Goal: Transaction & Acquisition: Obtain resource

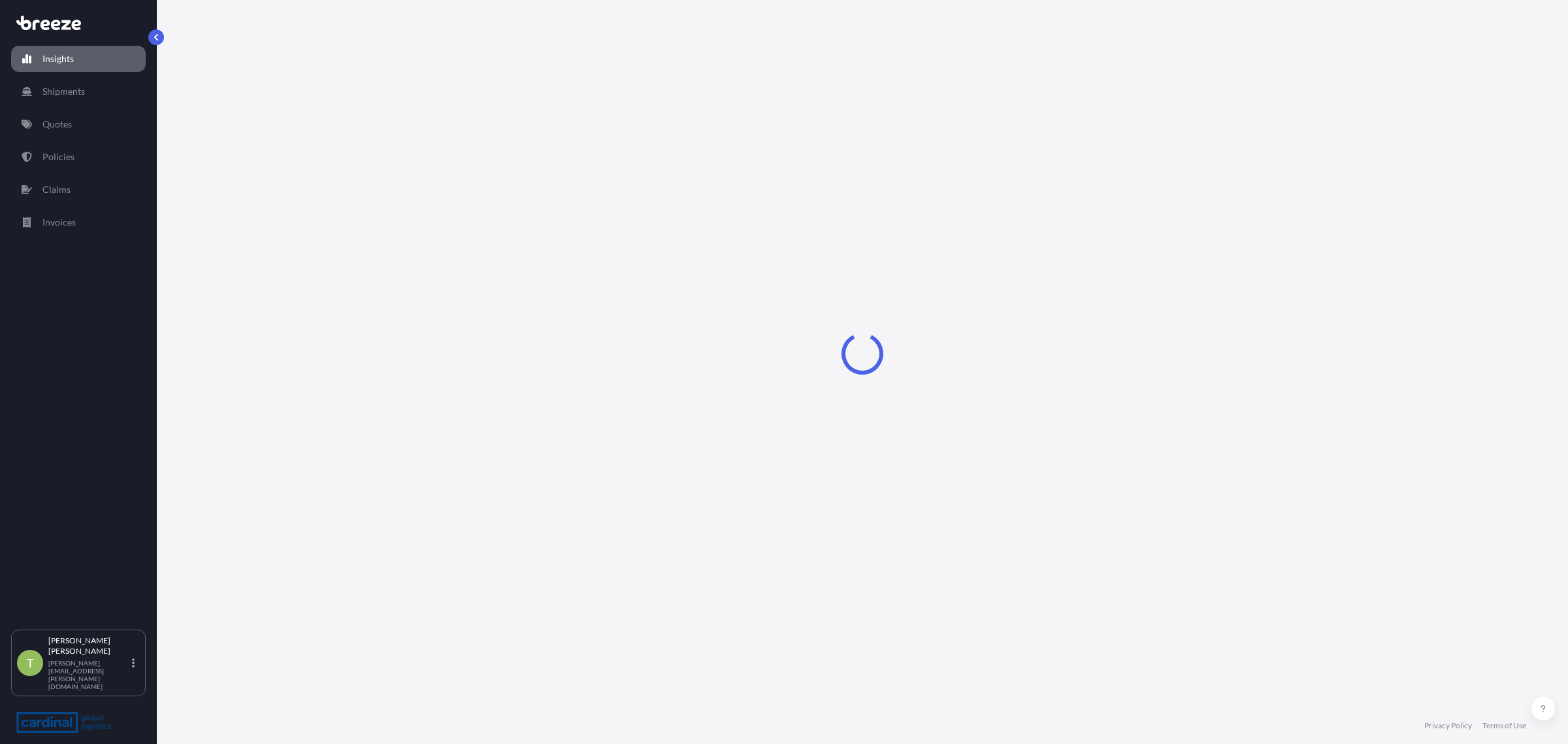
select select "2025"
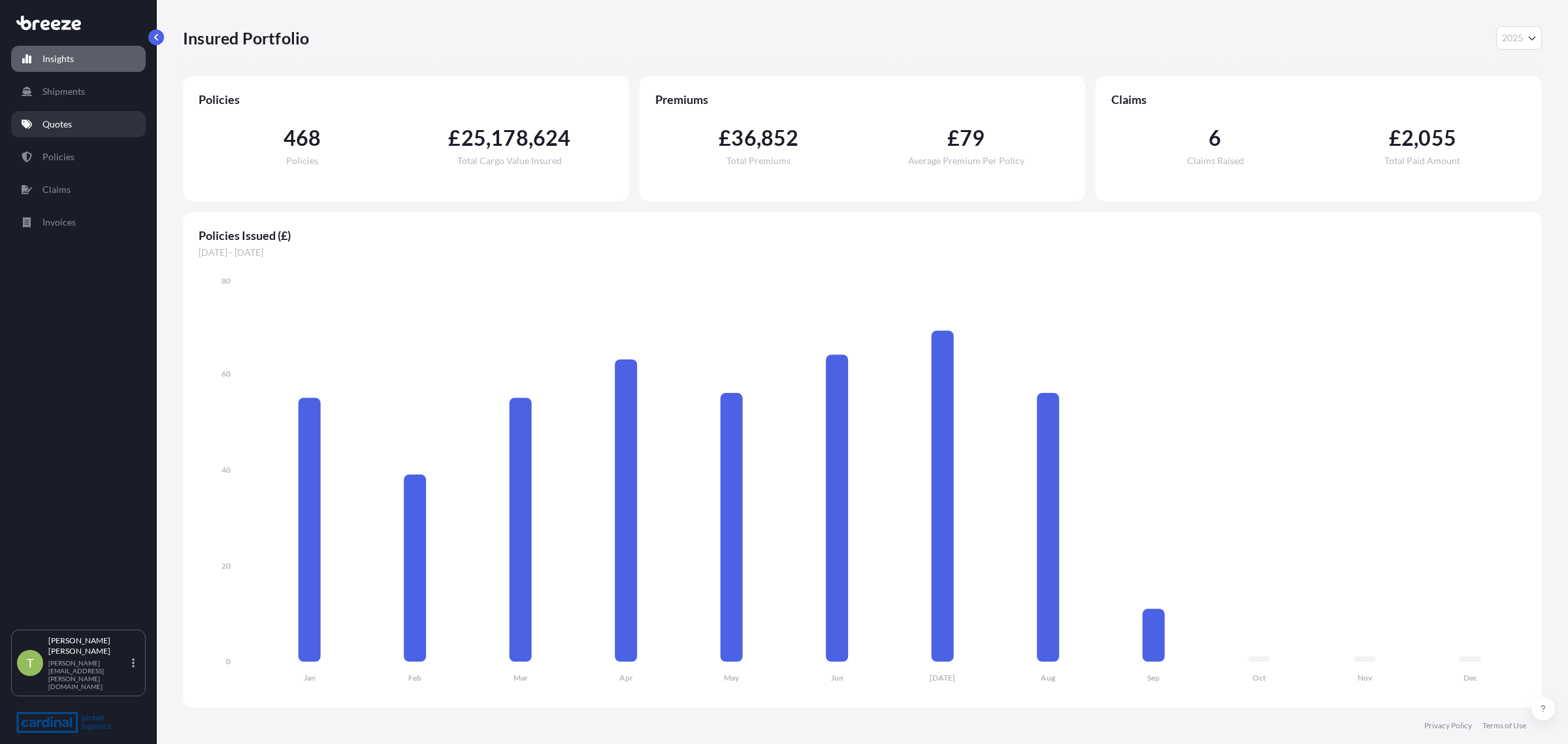
click at [60, 123] on p "Quotes" at bounding box center [57, 124] width 29 height 13
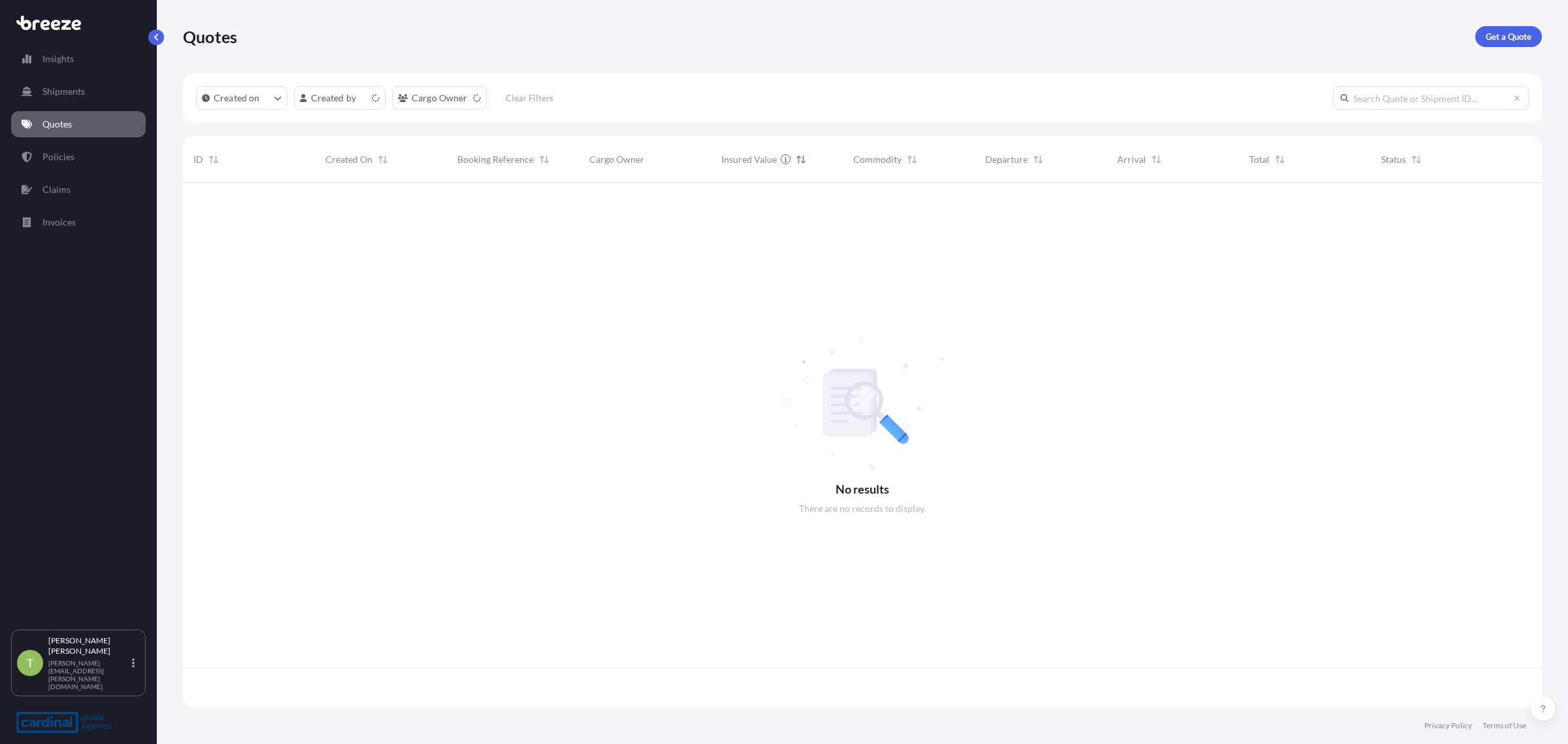
scroll to position [519, 1346]
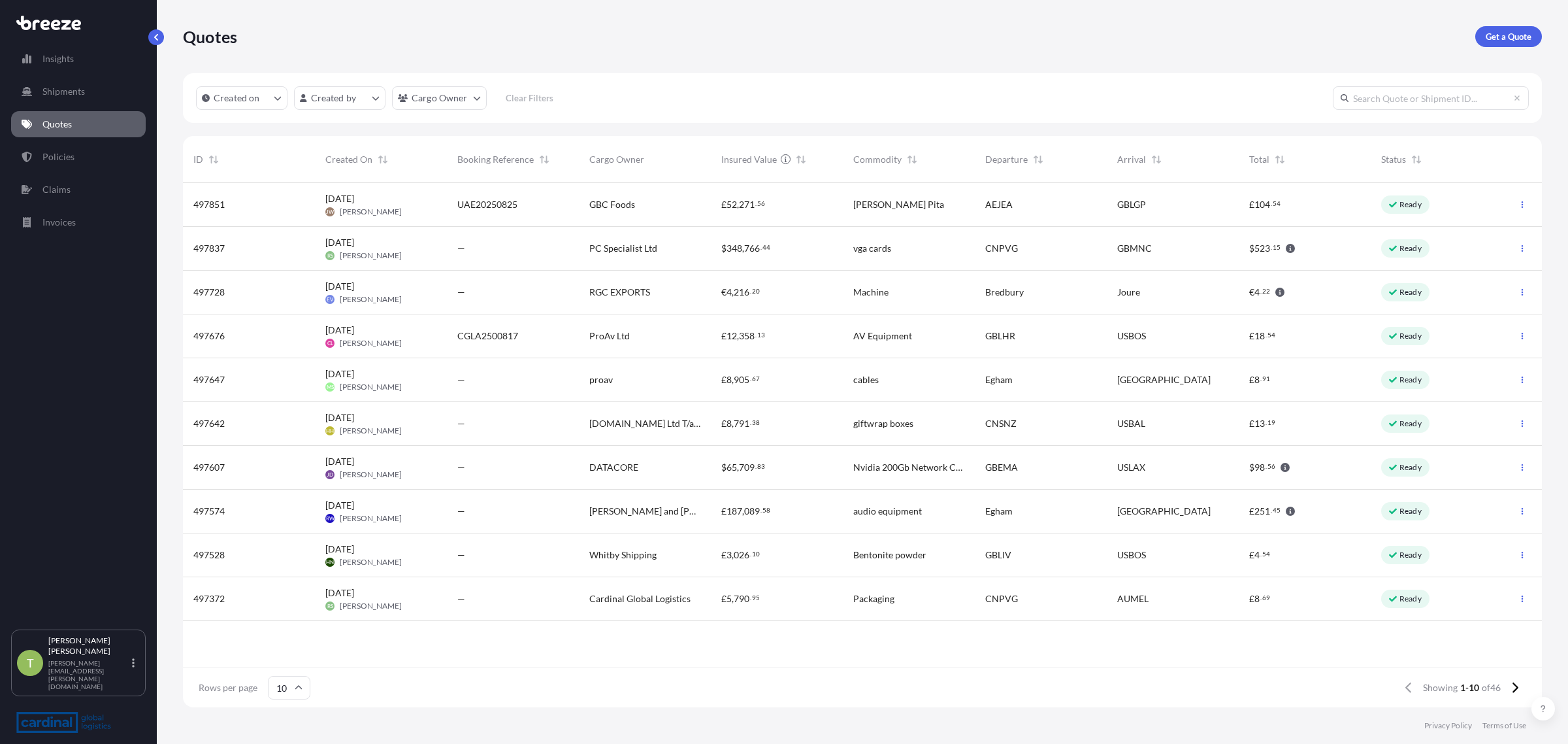
click at [387, 332] on span "[DATE] CL [PERSON_NAME]" at bounding box center [363, 336] width 77 height 25
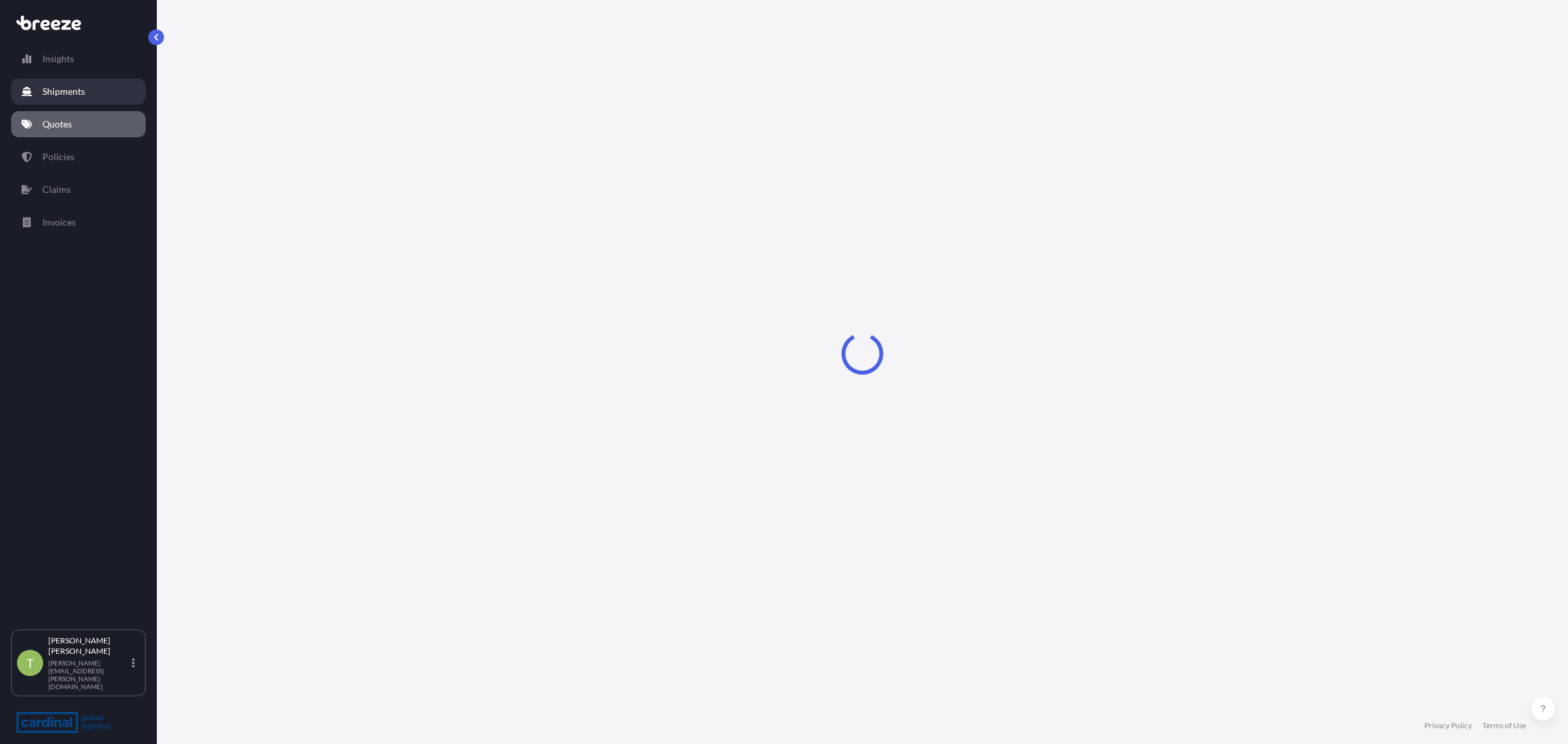
select select "Road"
select select "Air"
select select "Road"
select select "1"
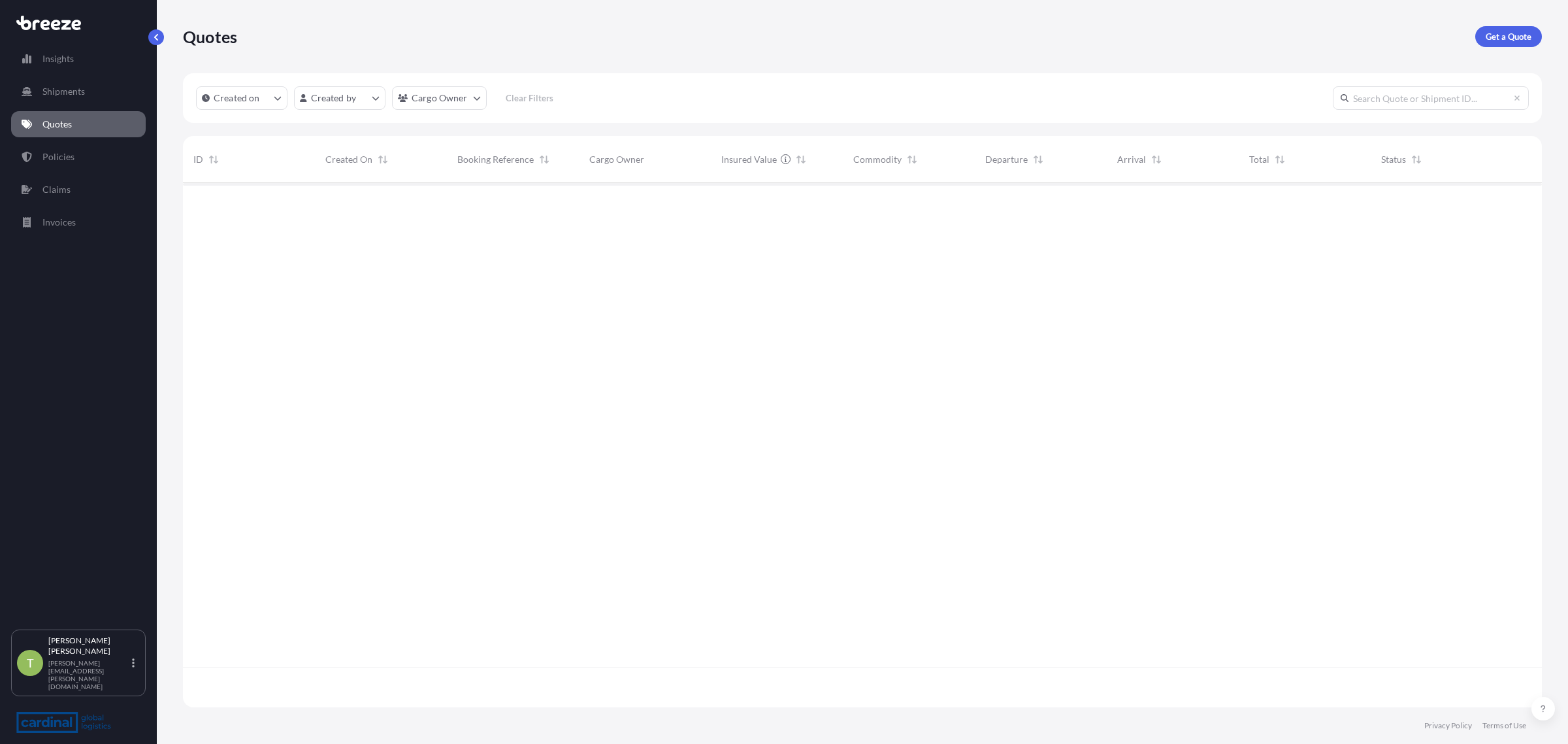
scroll to position [519, 1346]
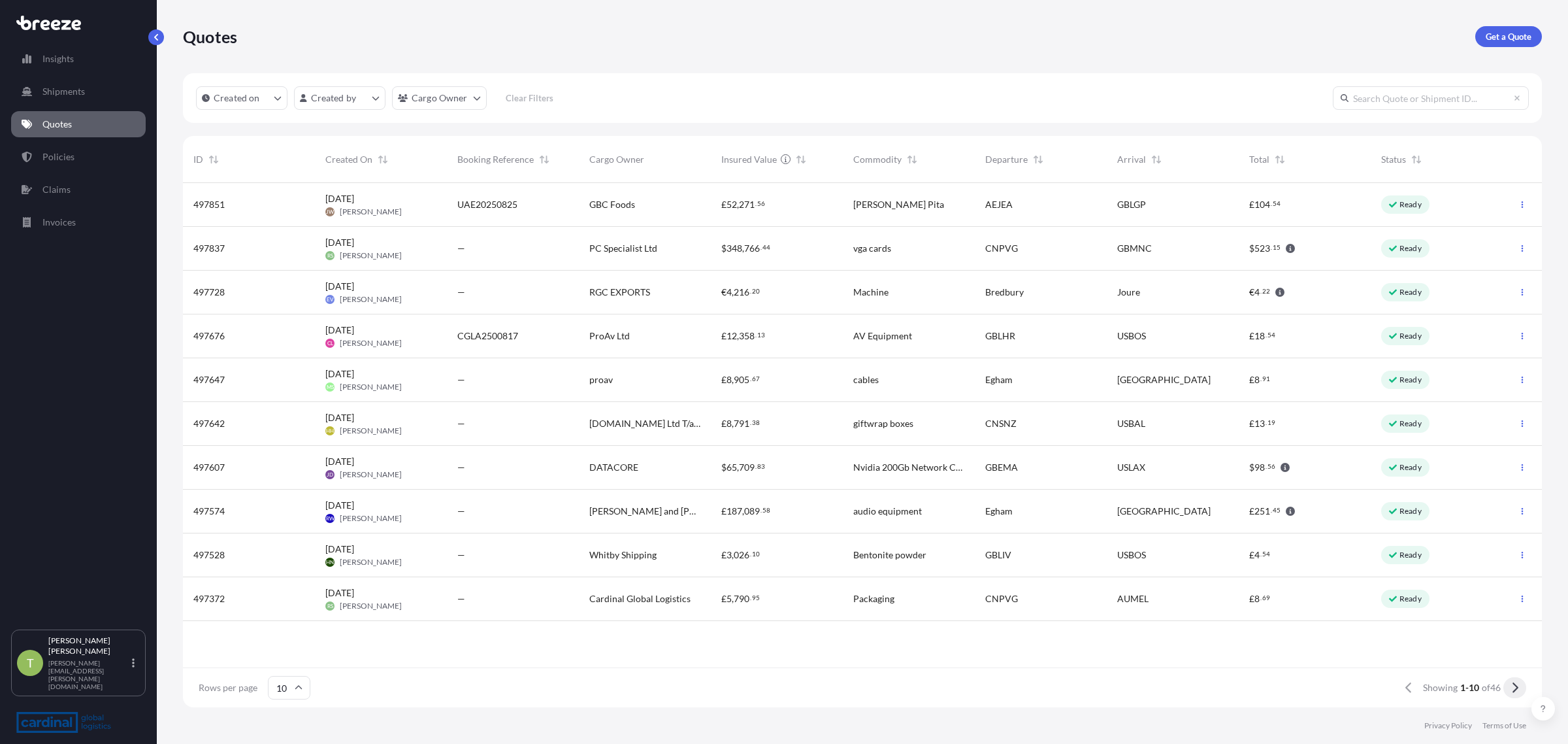
click at [1519, 681] on button at bounding box center [1515, 687] width 23 height 21
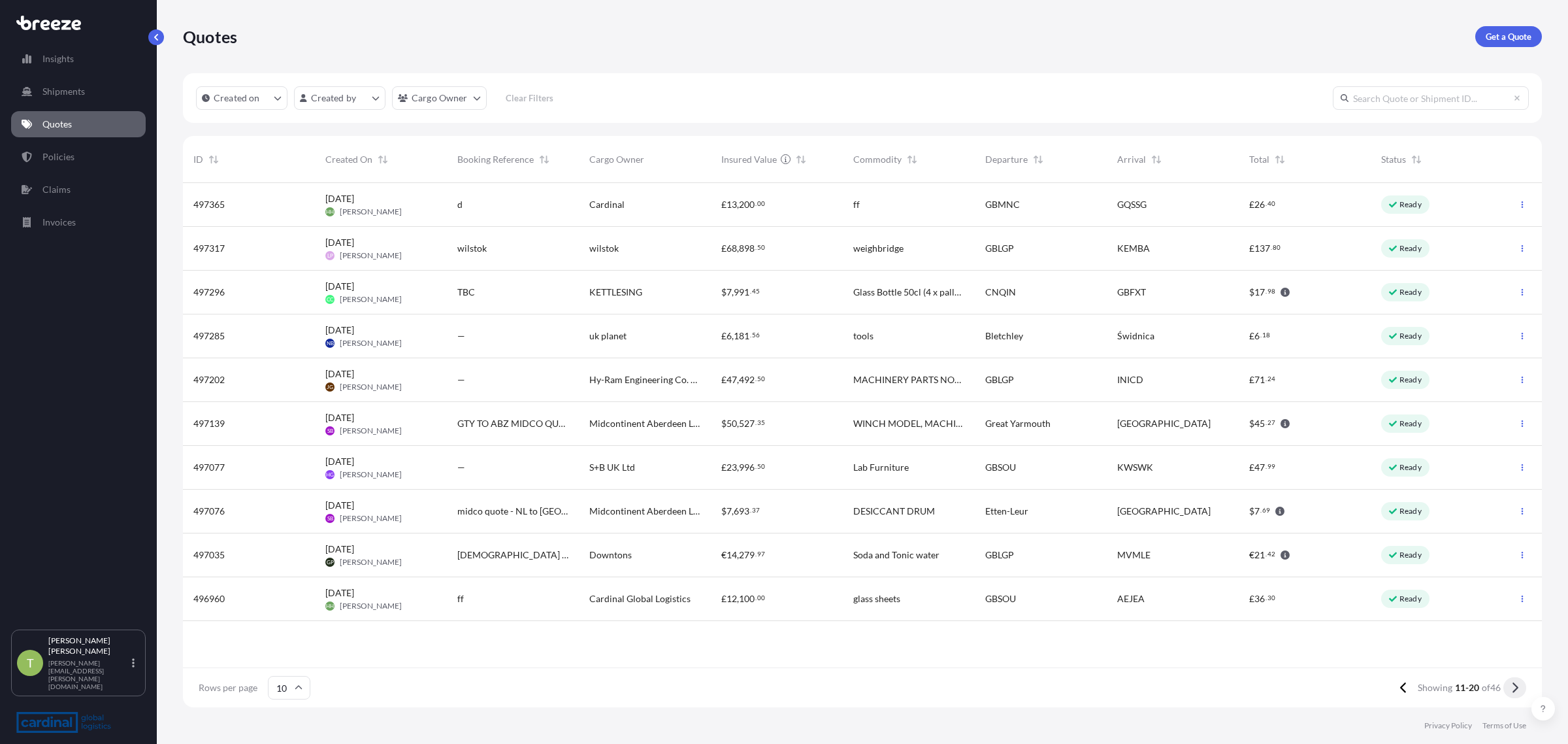
click at [1518, 683] on icon at bounding box center [1515, 687] width 7 height 12
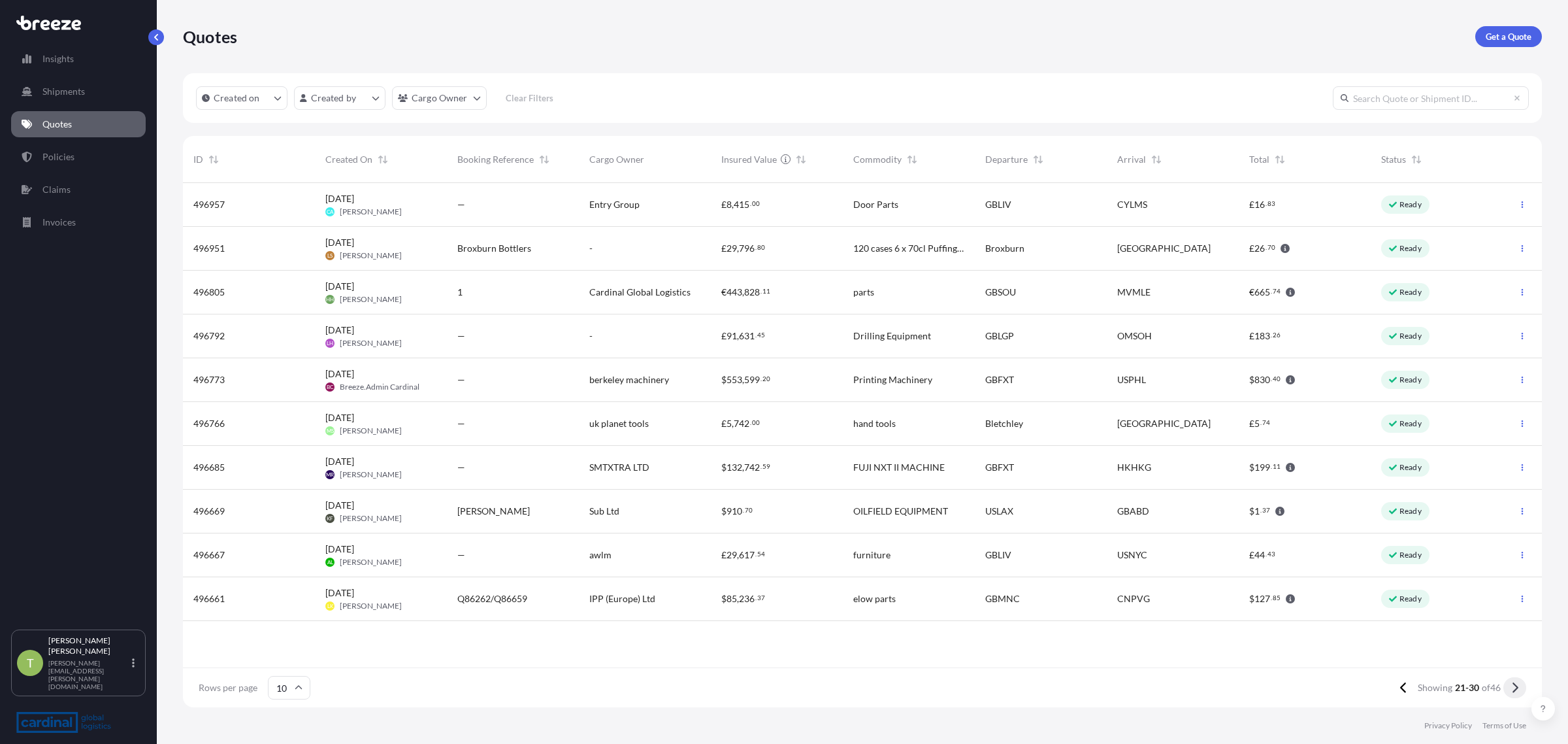
click at [1523, 690] on button at bounding box center [1515, 687] width 23 height 21
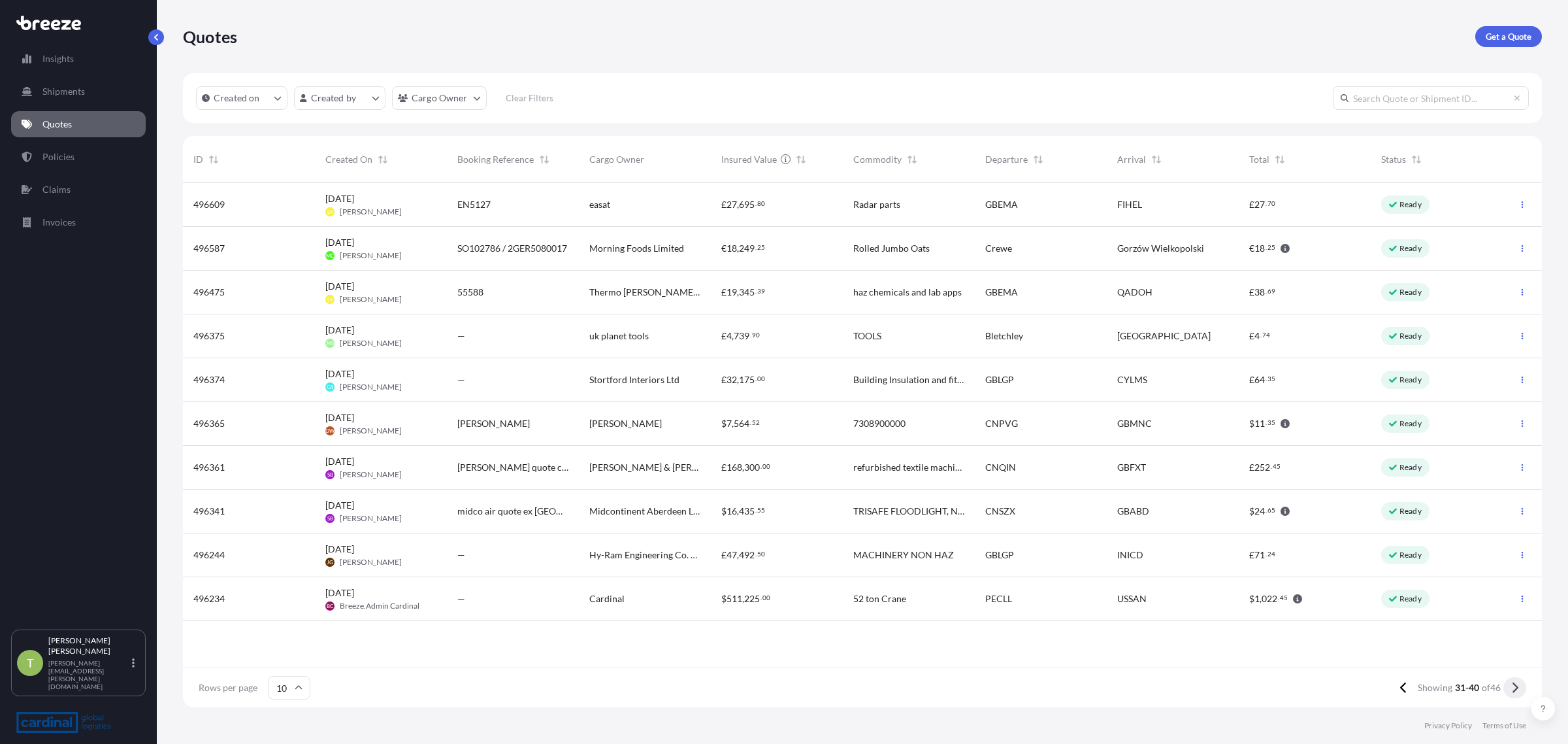
click at [1514, 683] on icon at bounding box center [1515, 687] width 6 height 11
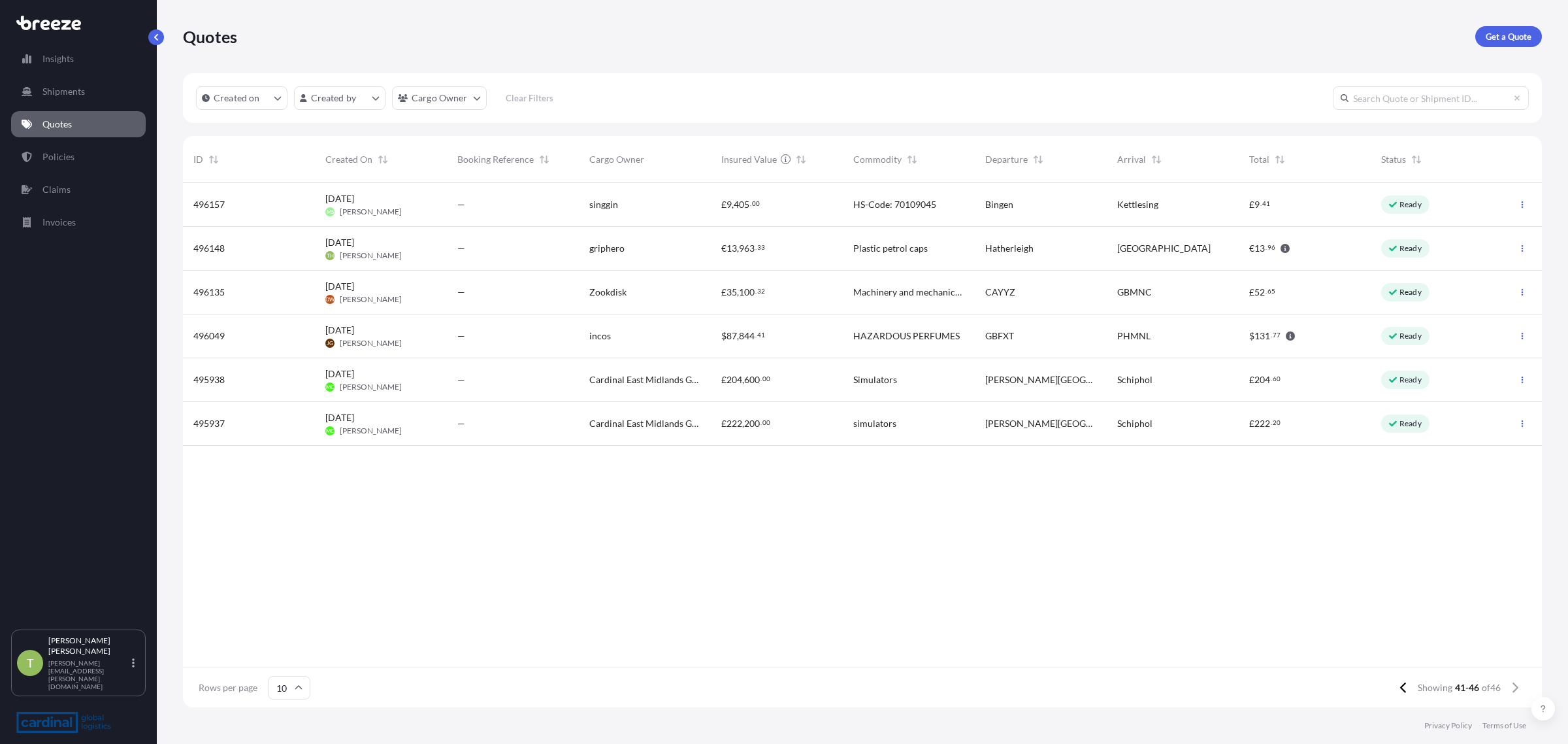
select select "2025"
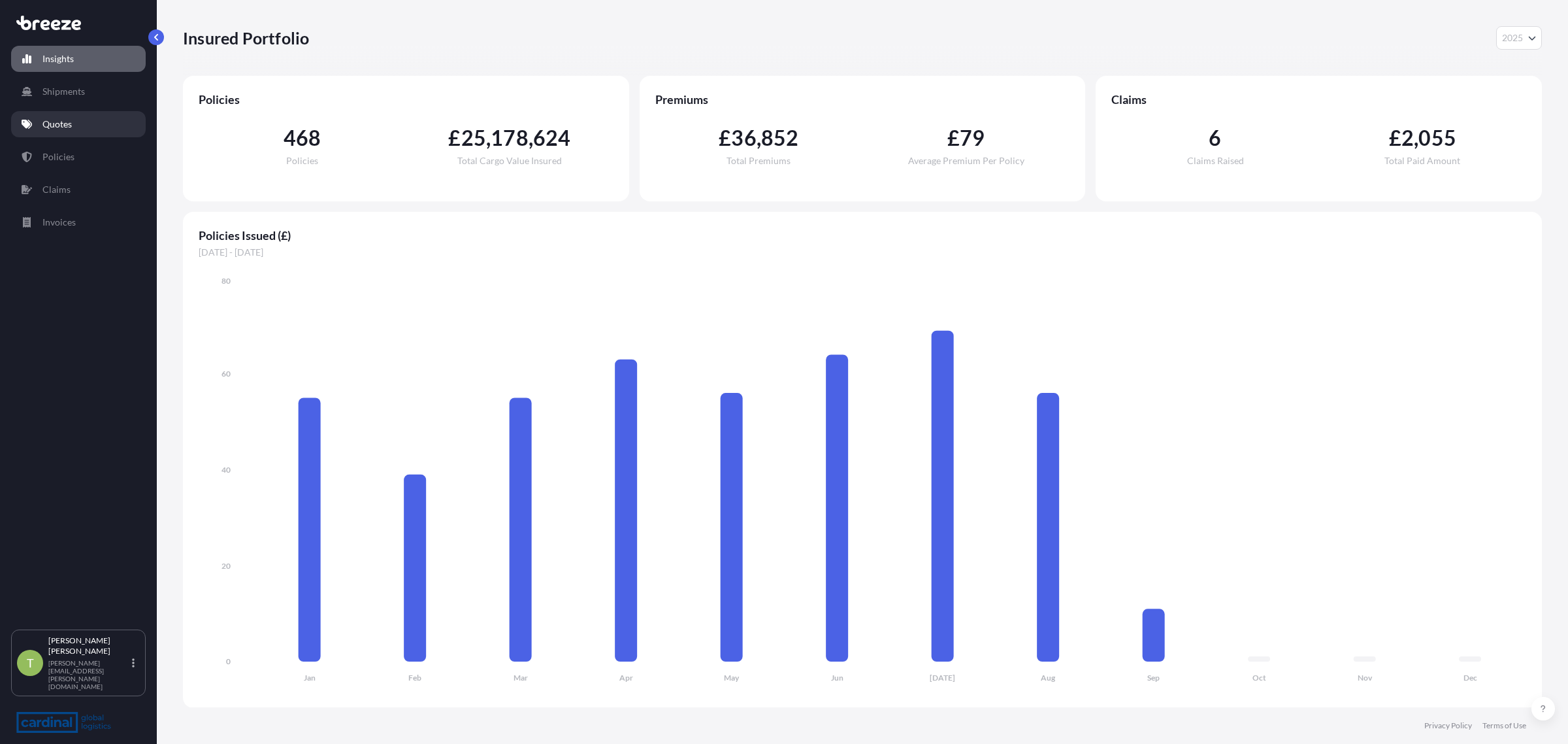
click at [66, 120] on p "Quotes" at bounding box center [57, 124] width 29 height 13
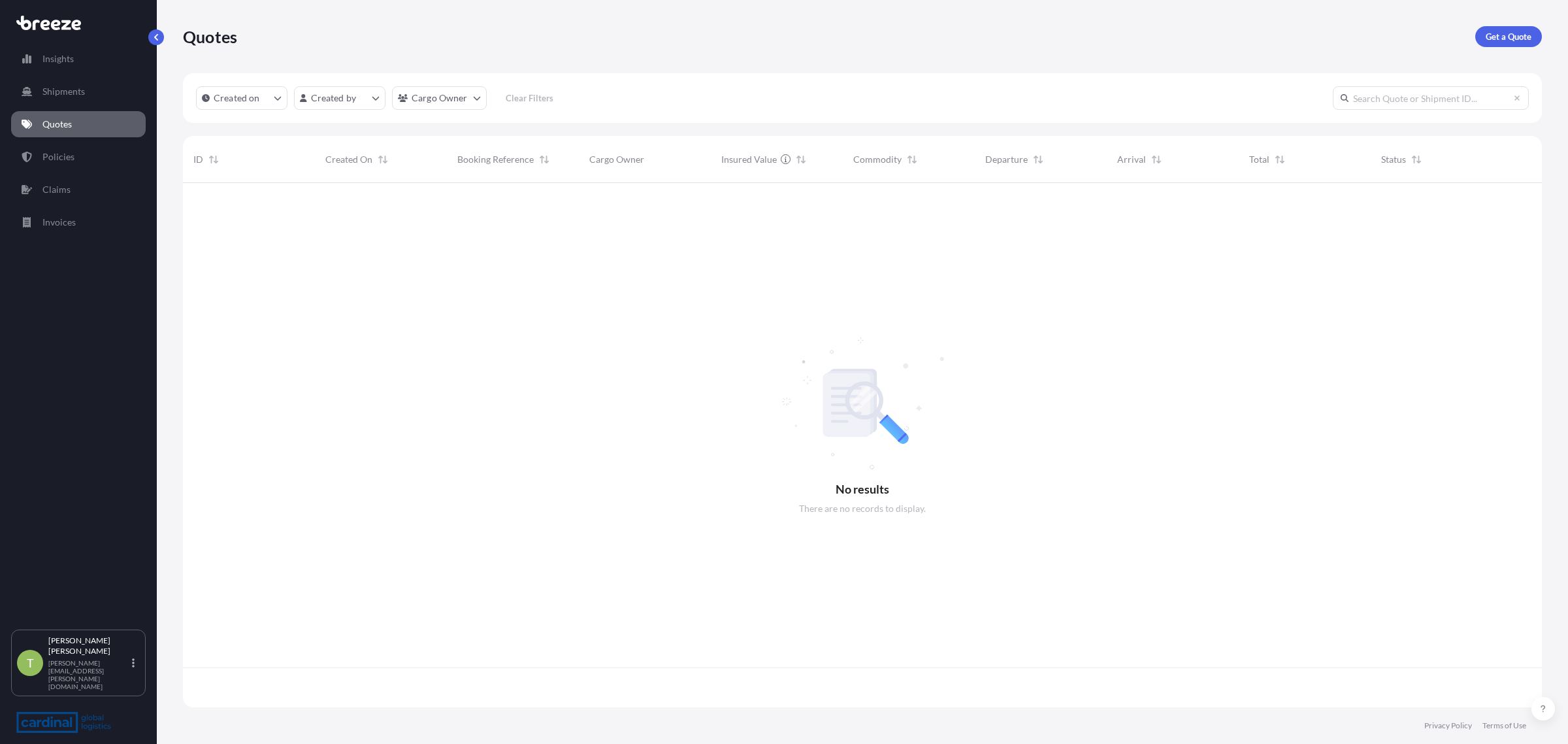
scroll to position [519, 1346]
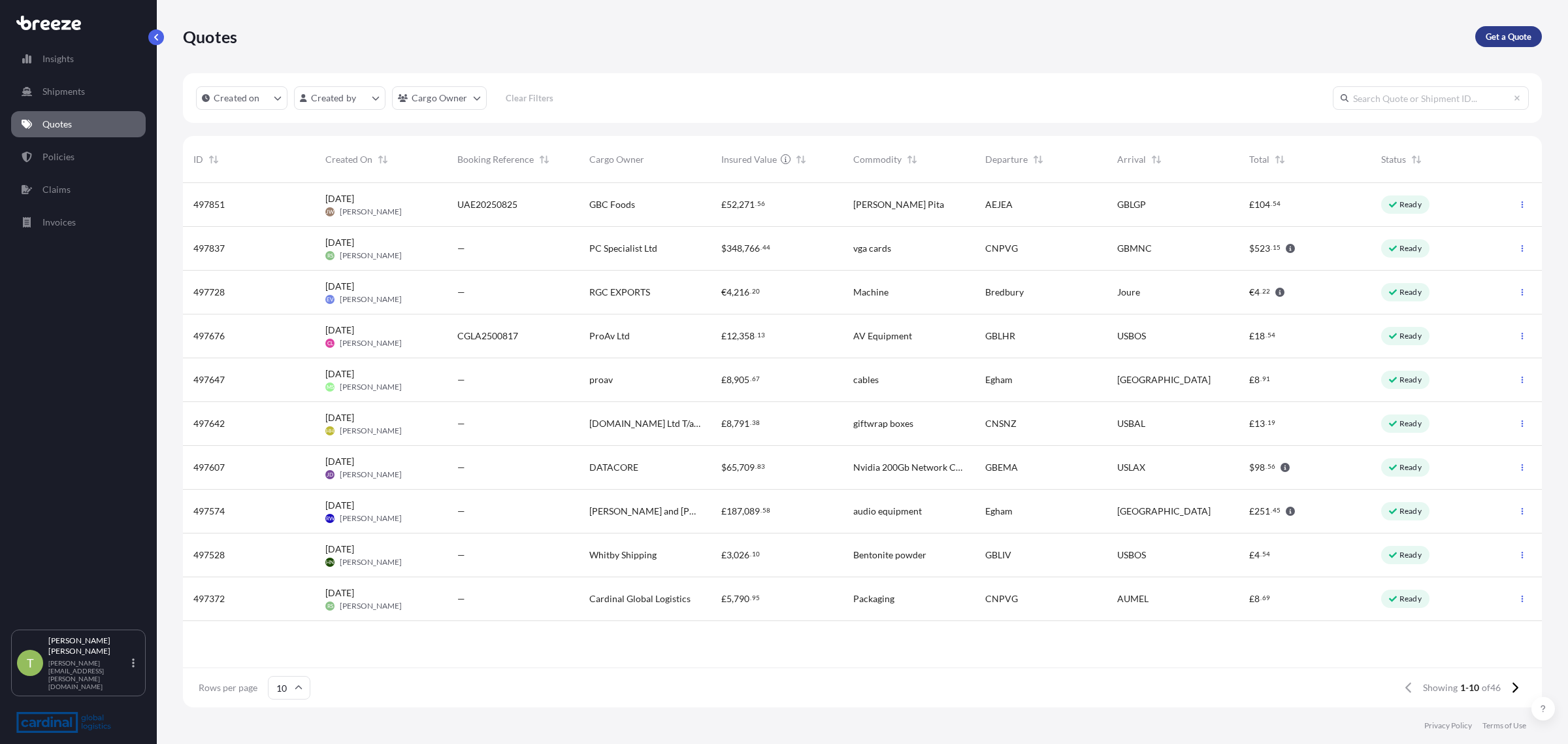
click at [1504, 37] on p "Get a Quote" at bounding box center [1508, 36] width 46 height 13
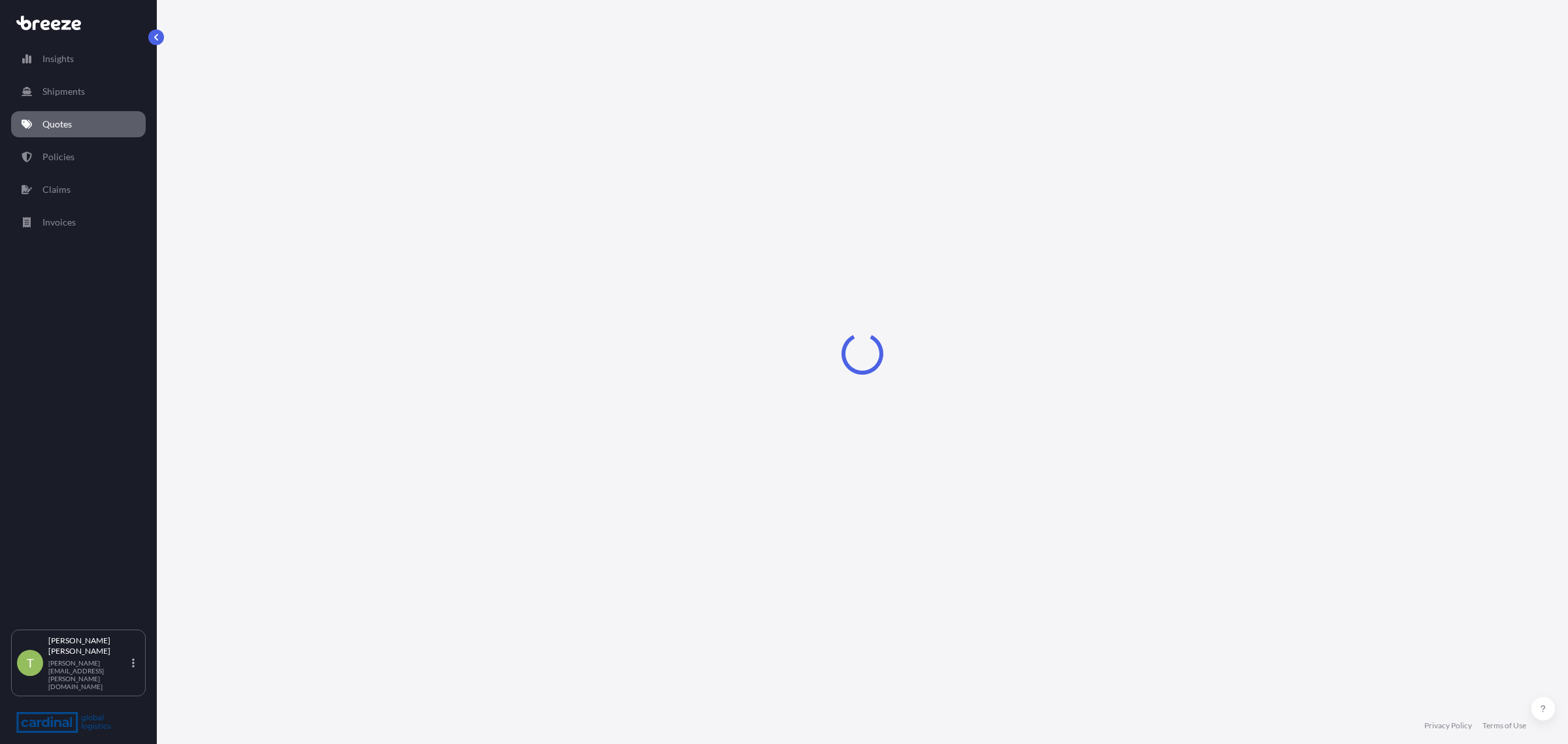
select select "Sea"
select select "1"
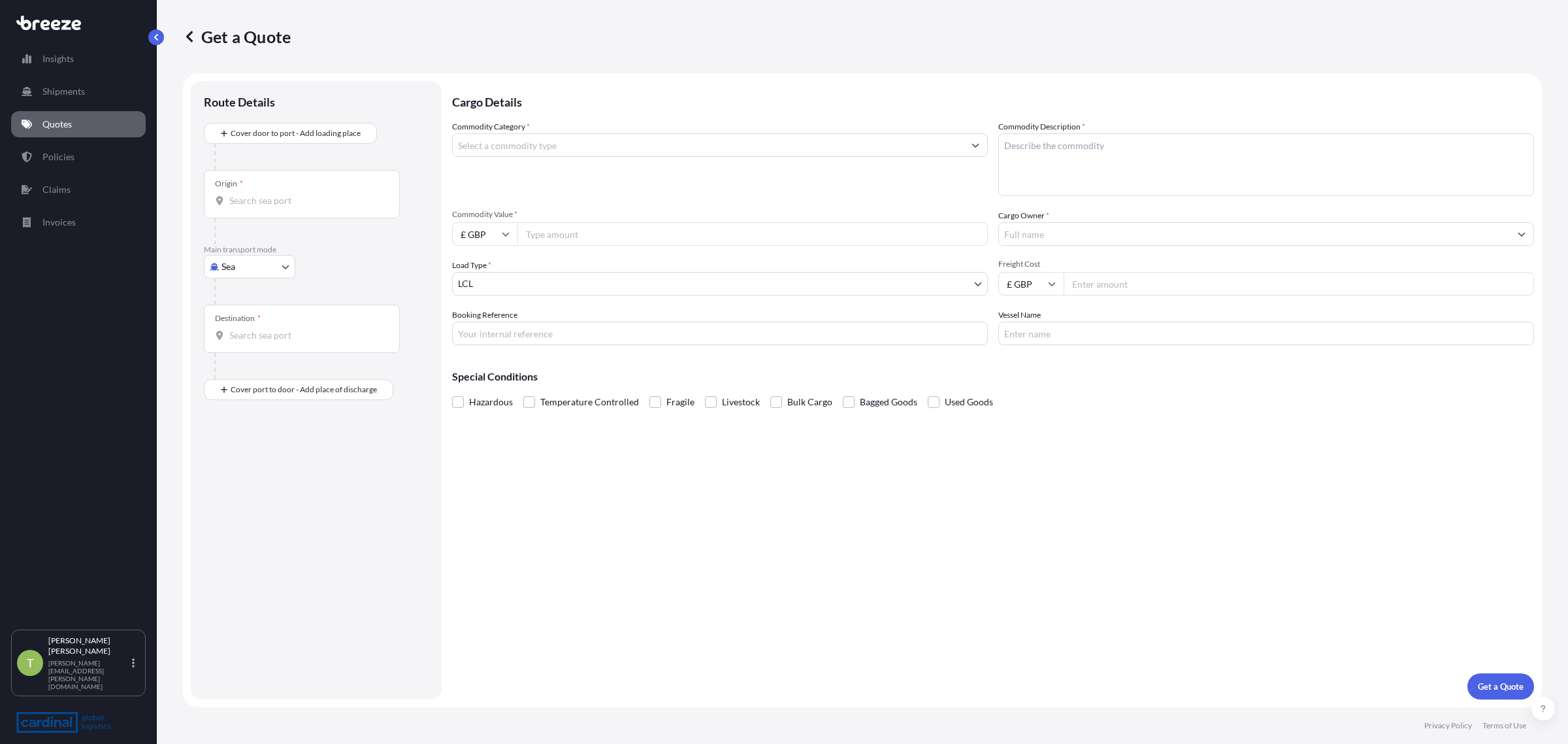
click at [597, 145] on input "Commodity Category *" at bounding box center [708, 145] width 511 height 23
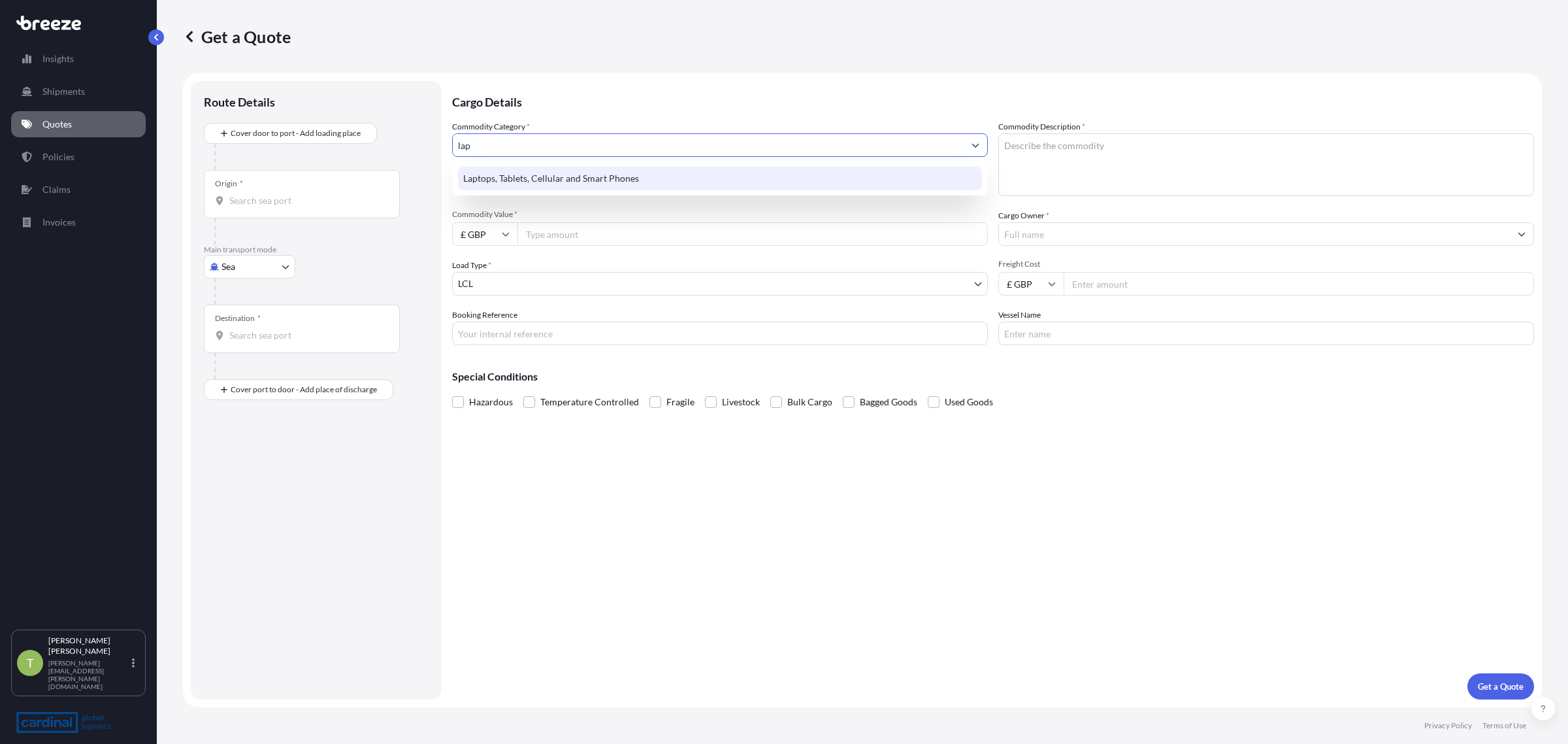
click at [598, 174] on div "Laptops, Tablets, Cellular and Smart Phones" at bounding box center [720, 178] width 524 height 23
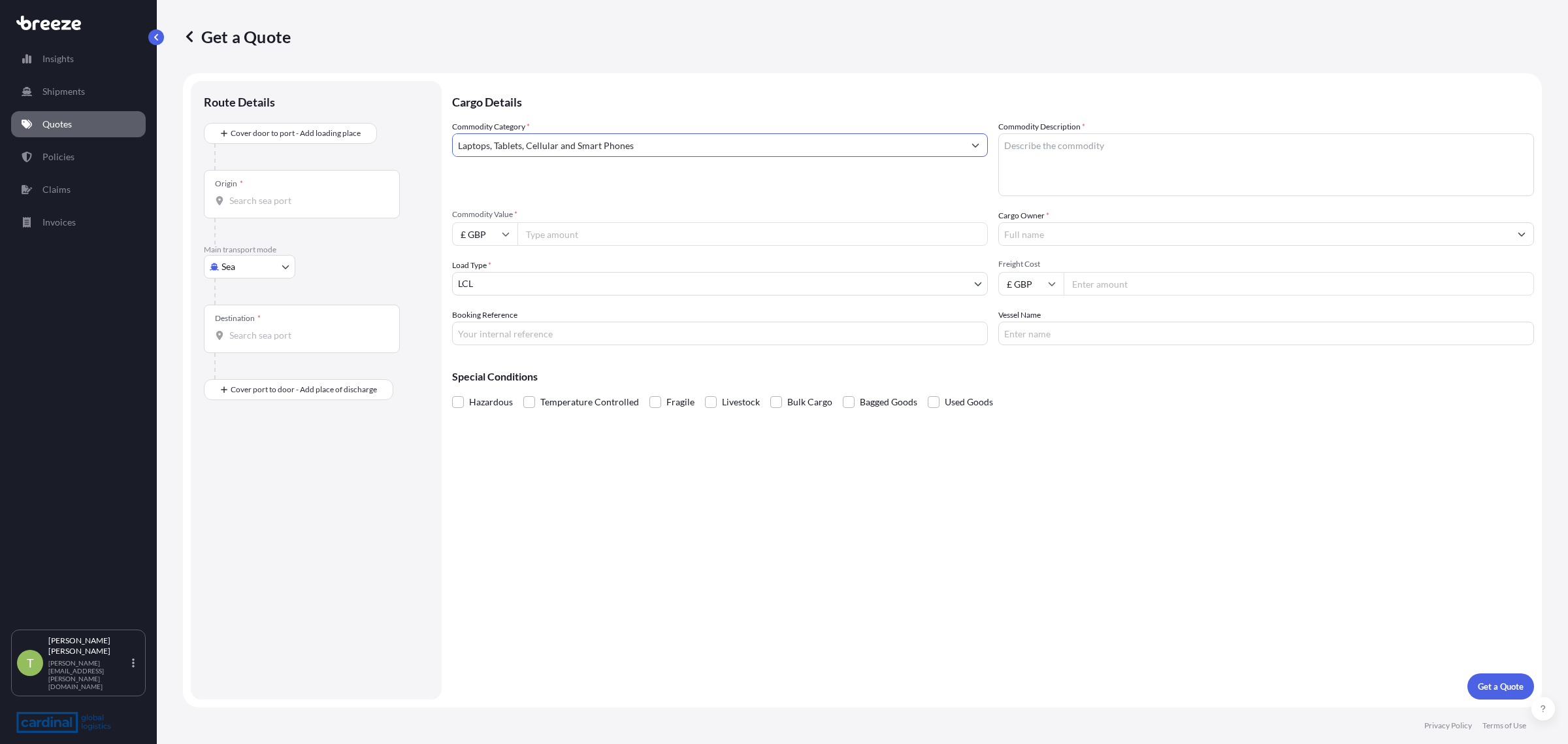
type input "Laptops, Tablets, Cellular and Smart Phones"
click at [1053, 149] on textarea "Commodity Description *" at bounding box center [1266, 165] width 536 height 63
type textarea "AV Kit"
click at [610, 246] on div "Commodity Category * Laptops, Tablets, Cellular and Smart Phones Commodity Desc…" at bounding box center [993, 233] width 1082 height 225
click at [587, 210] on span "Commodity Value *" at bounding box center [720, 214] width 536 height 11
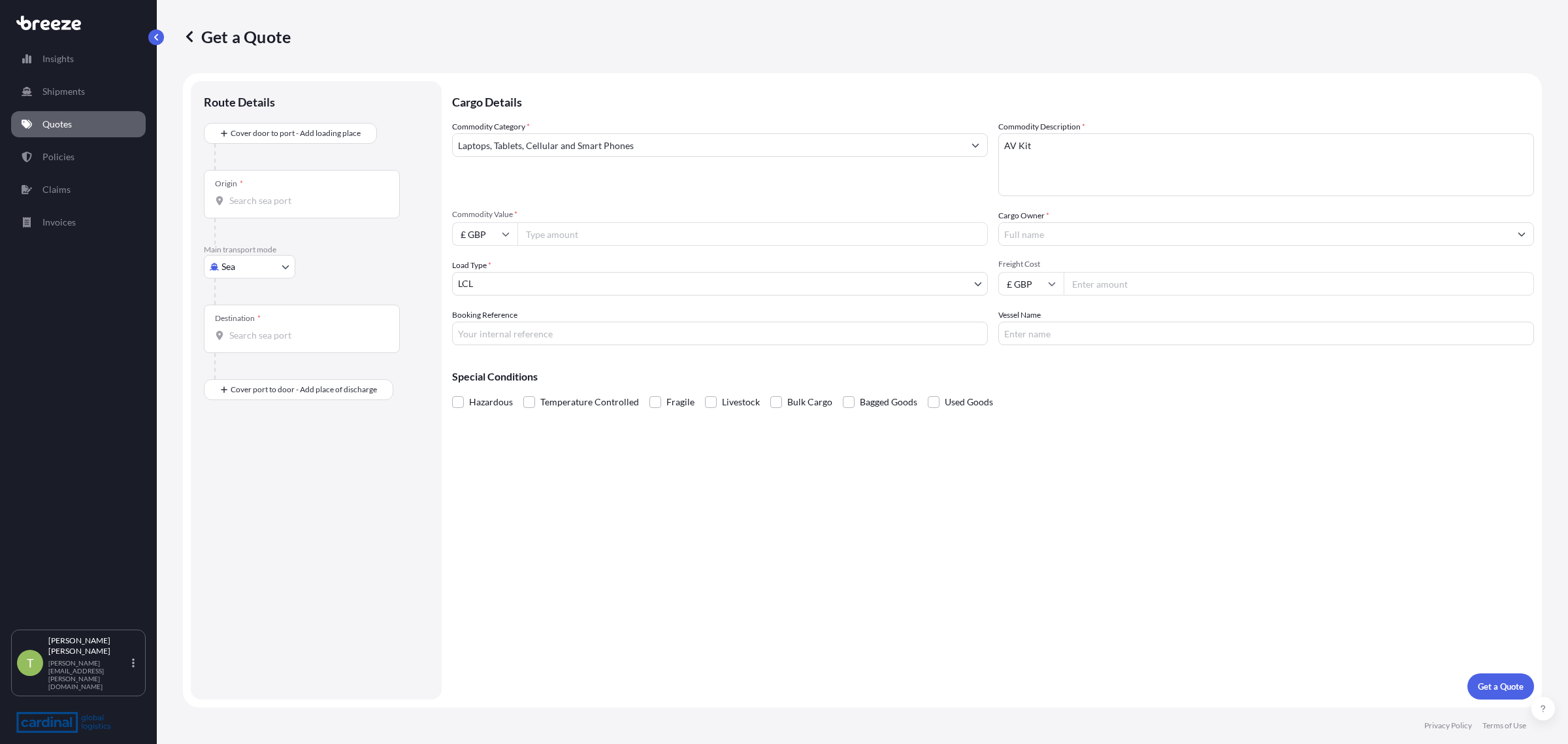
click at [587, 222] on input "Commodity Value *" at bounding box center [753, 234] width 471 height 23
click at [564, 246] on div "Commodity Category * Laptops, Tablets, Cellular and Smart Phones Commodity Desc…" at bounding box center [993, 233] width 1082 height 225
click at [554, 233] on input "Commodity Value *" at bounding box center [753, 234] width 471 height 23
